Goal: Communication & Community: Answer question/provide support

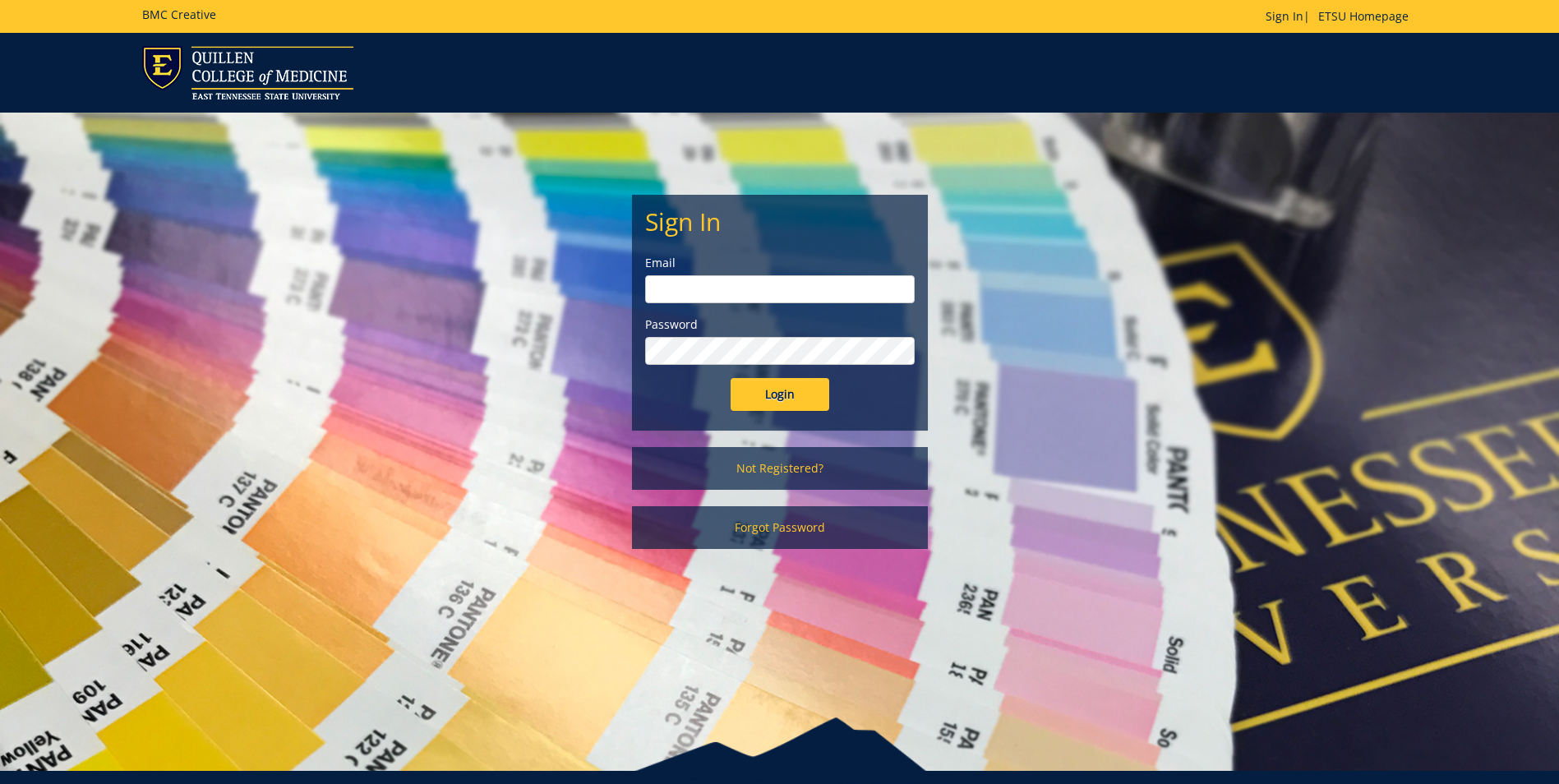
type input "[EMAIL_ADDRESS][DOMAIN_NAME]"
click at [749, 401] on input "Login" at bounding box center [780, 394] width 99 height 33
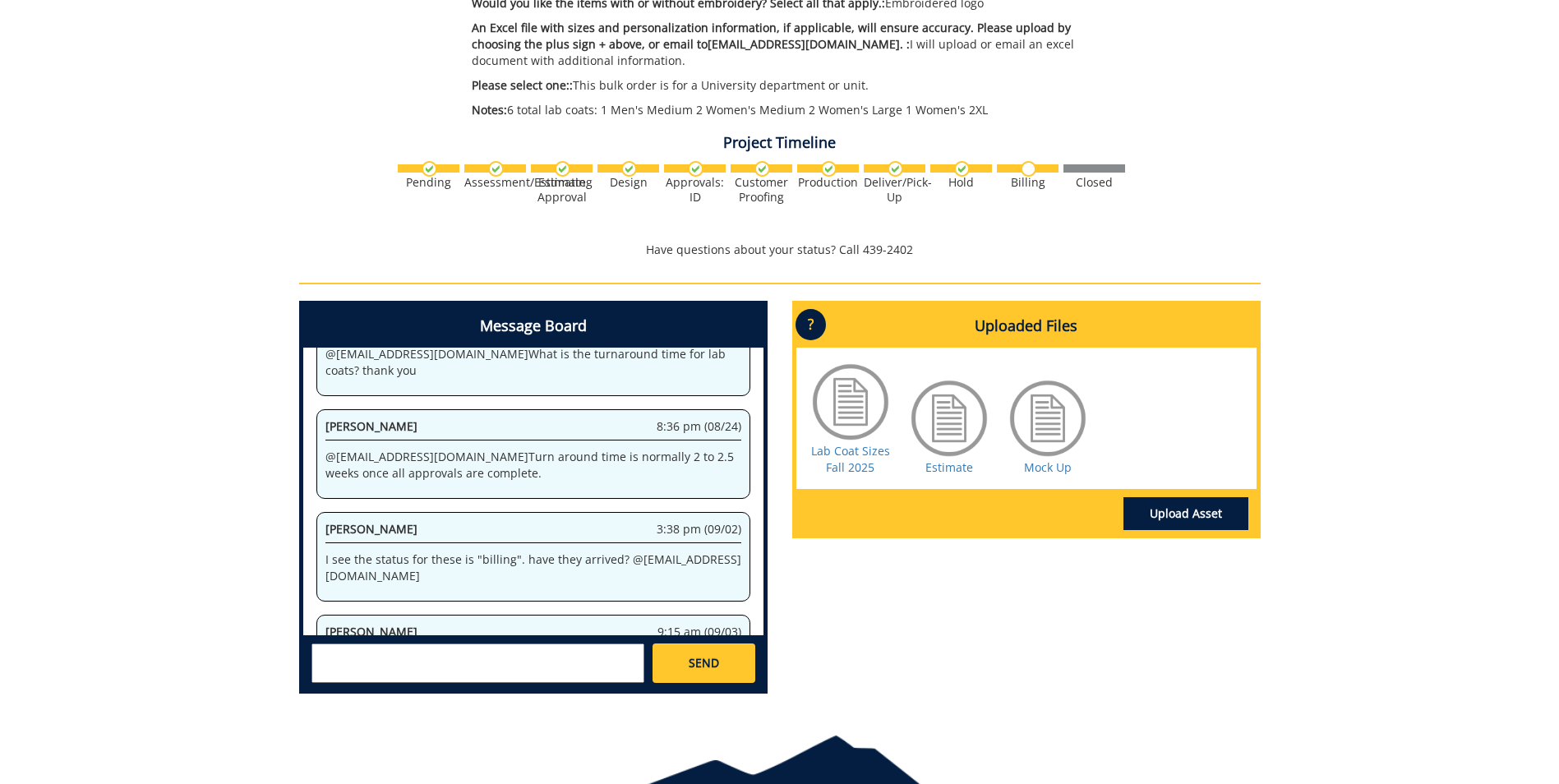
scroll to position [520, 0]
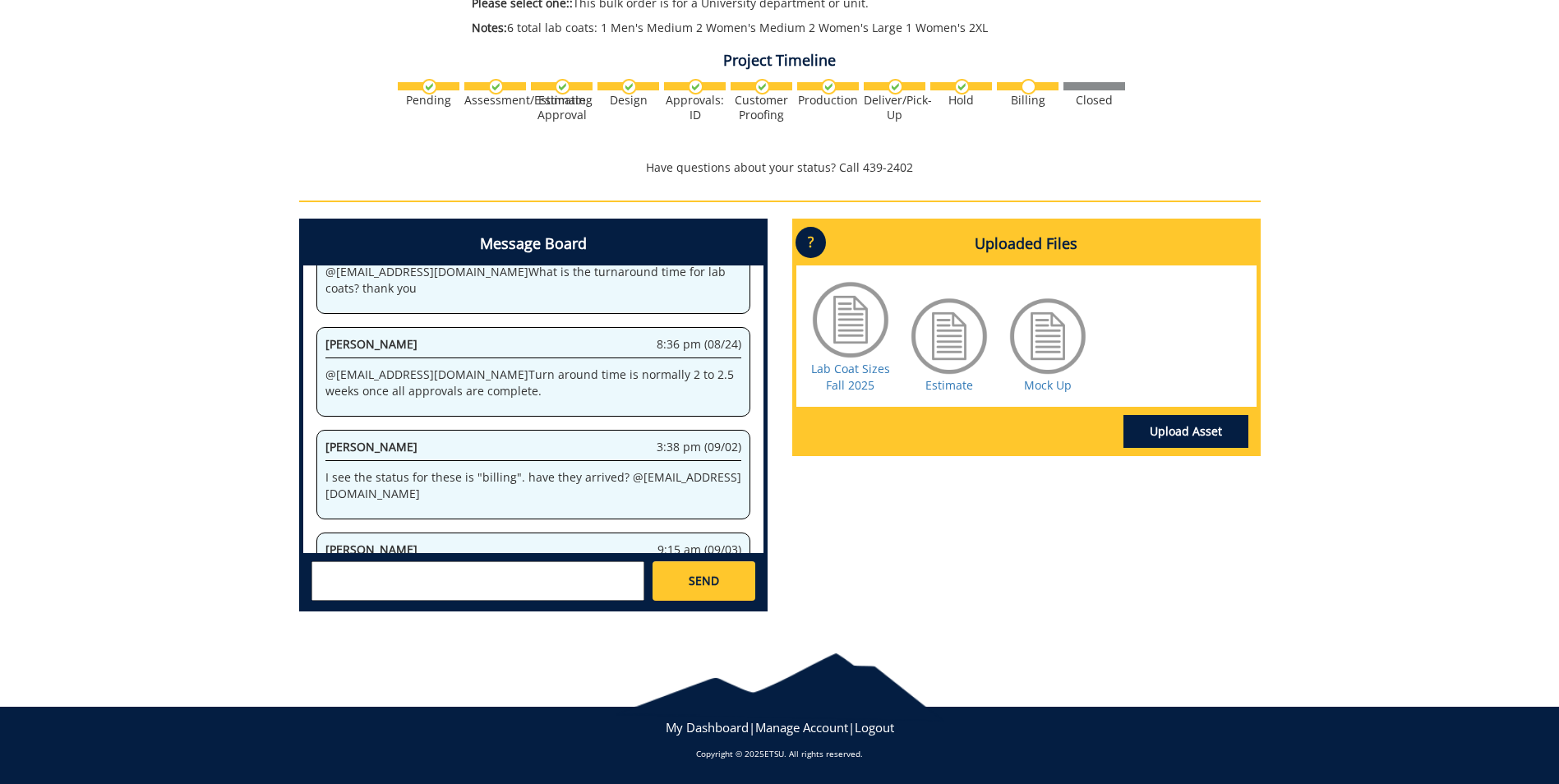
click at [529, 576] on textarea at bounding box center [478, 581] width 333 height 40
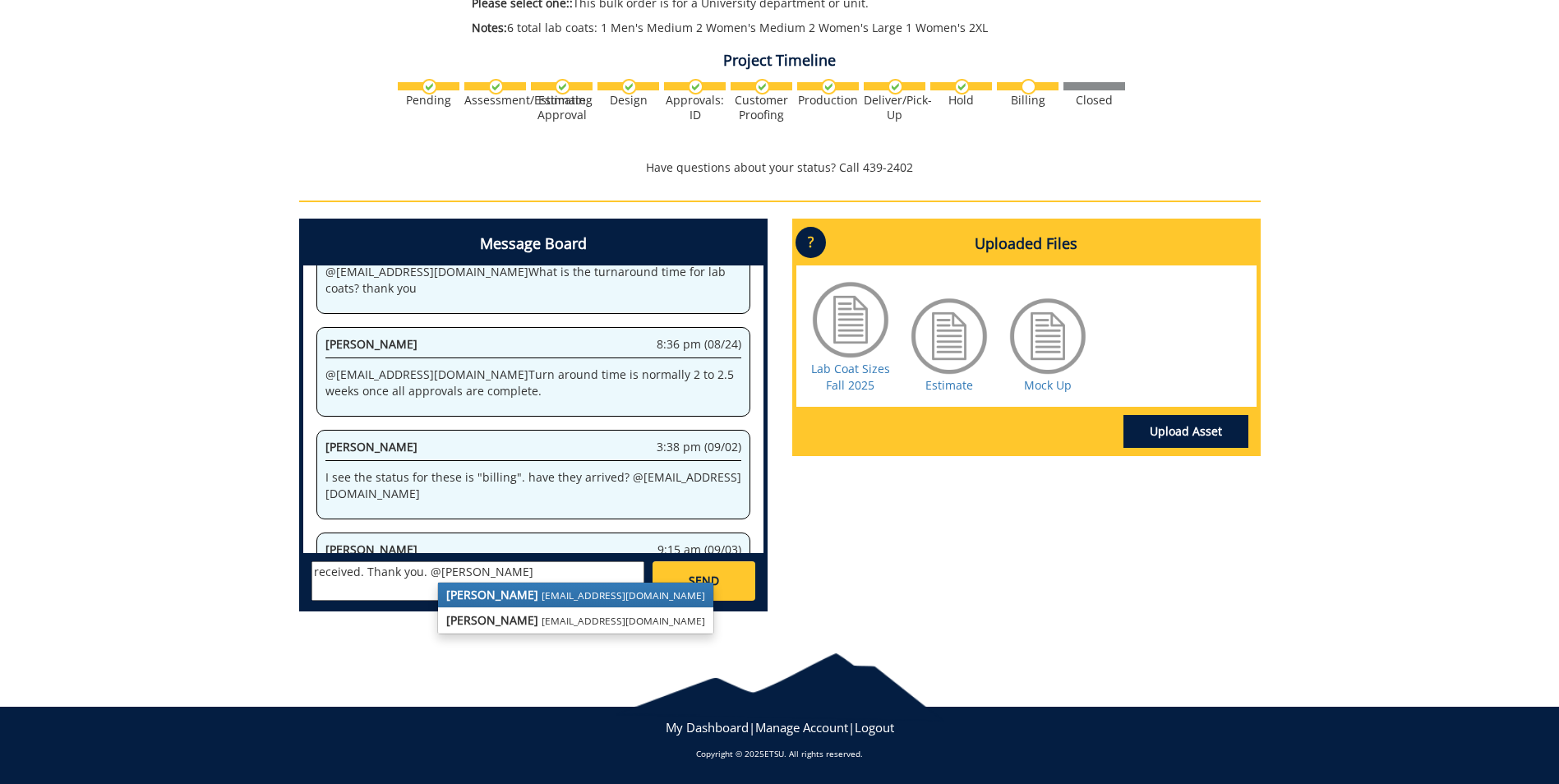
click at [542, 593] on small "[EMAIL_ADDRESS][DOMAIN_NAME]" at bounding box center [624, 595] width 164 height 14
type textarea "received. Thank you. @[EMAIL_ADDRESS][DOMAIN_NAME]"
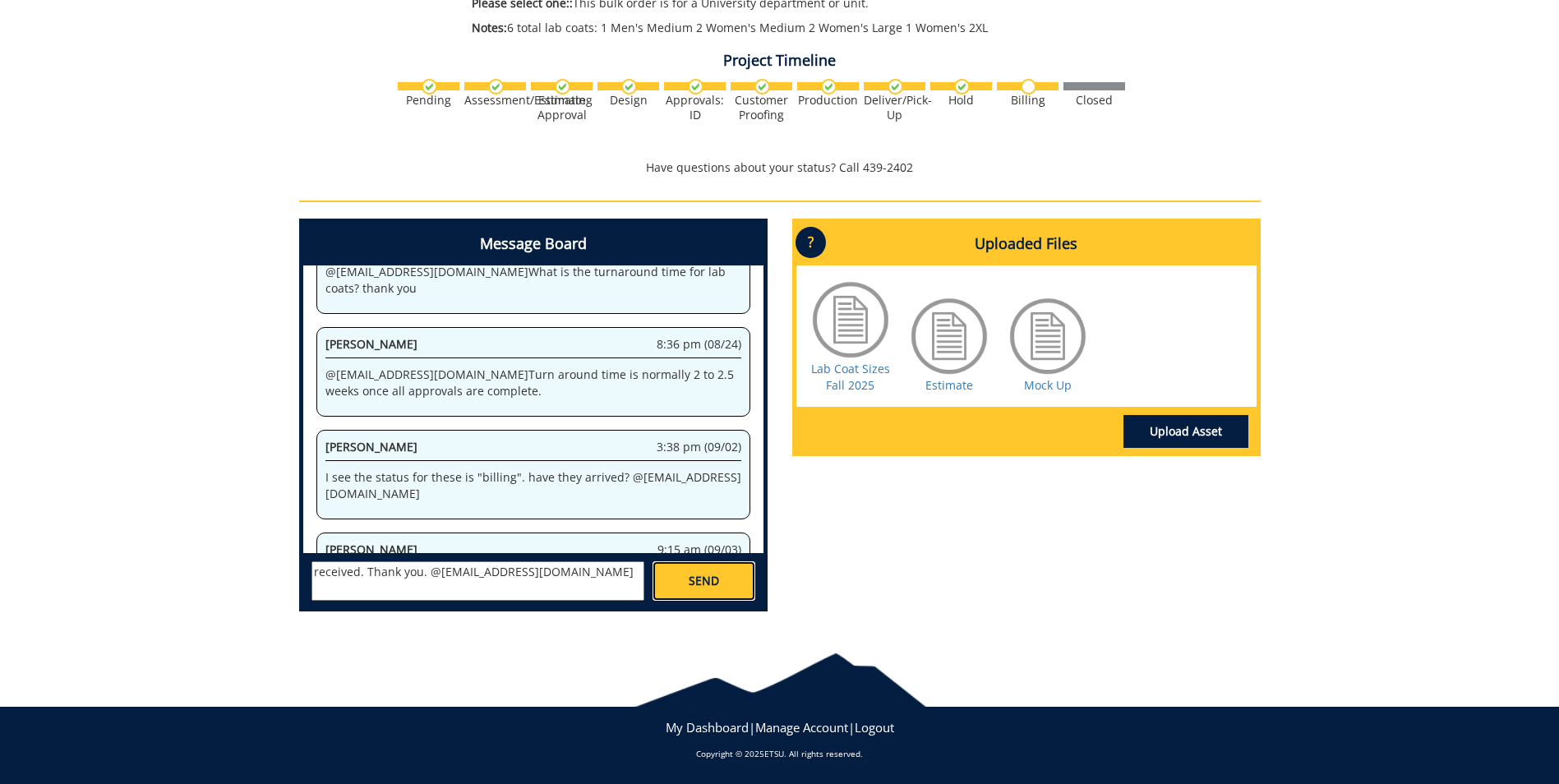
click at [698, 576] on span "SEND" at bounding box center [704, 581] width 31 height 16
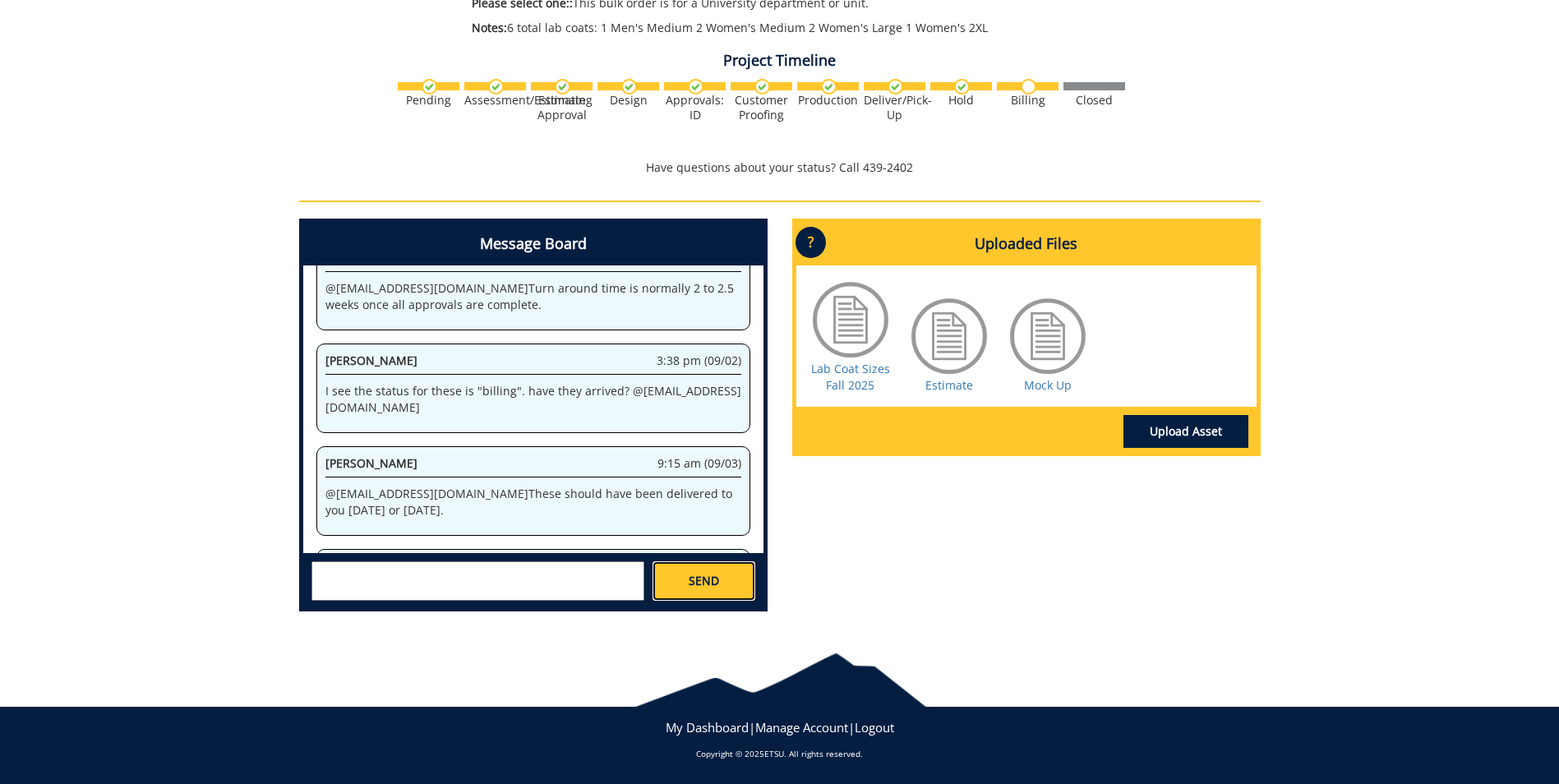
scroll to position [3374, 0]
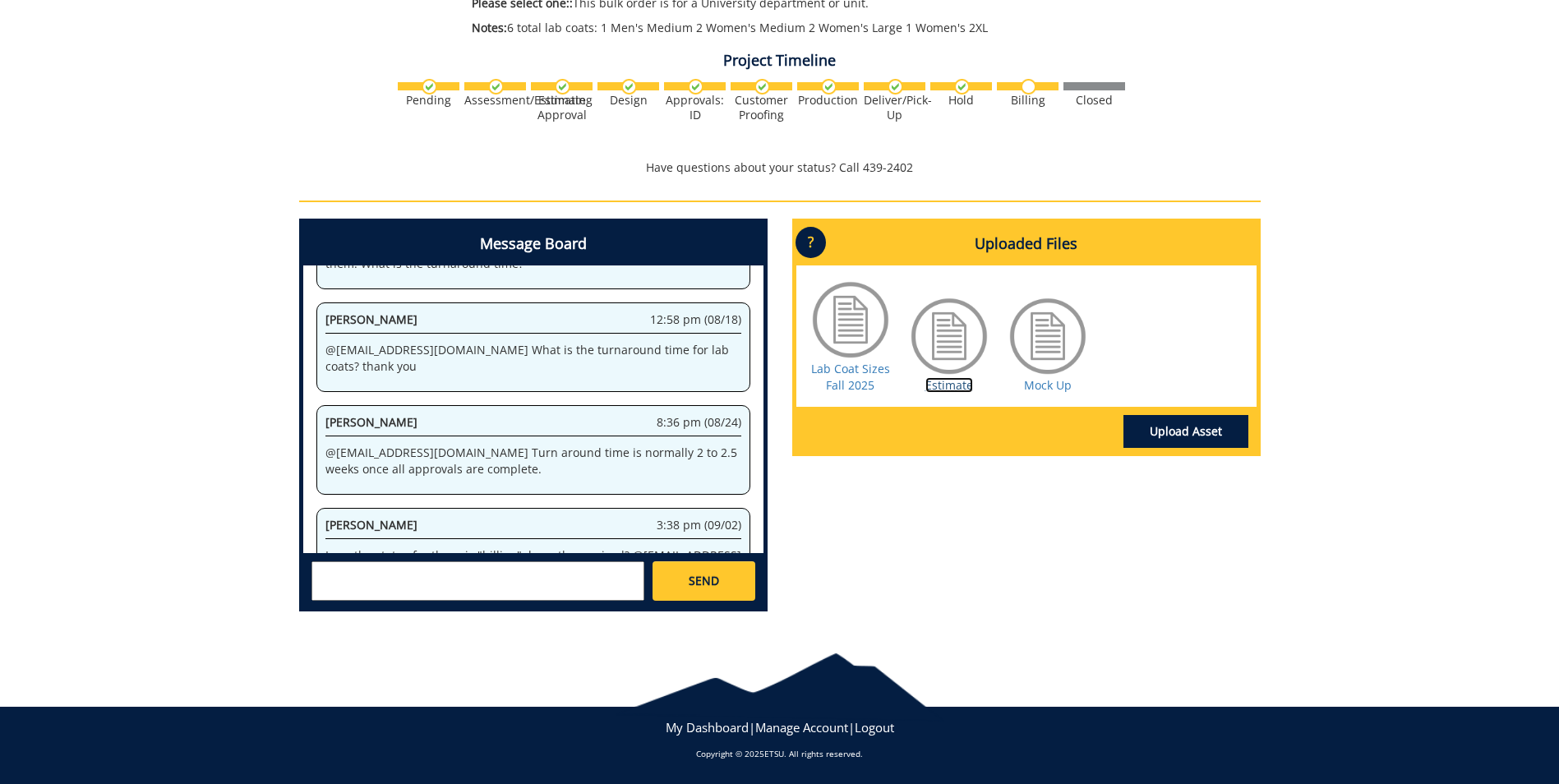
click at [946, 388] on link "Estimate" at bounding box center [949, 384] width 48 height 15
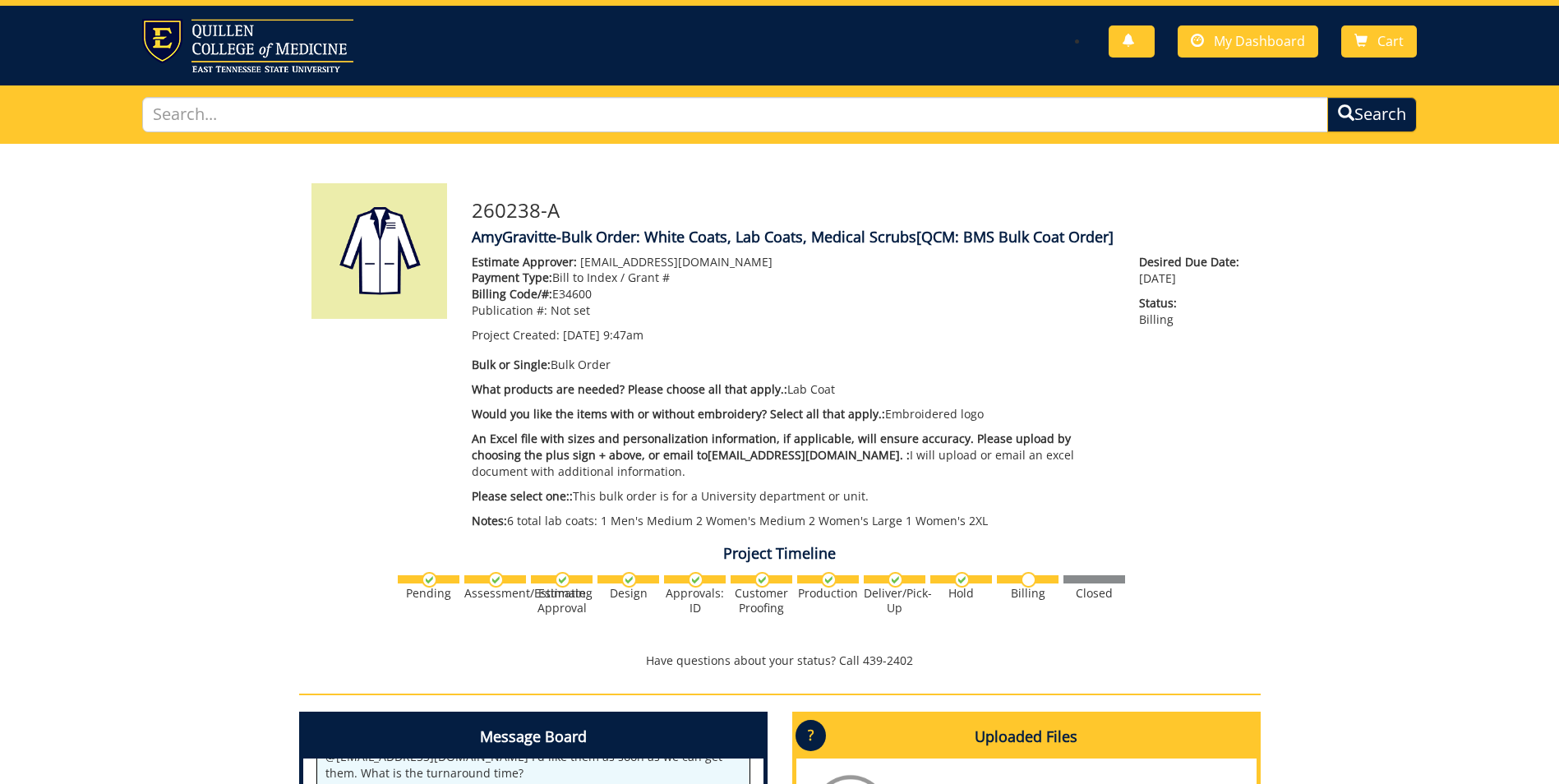
scroll to position [25261, 0]
